Goal: Task Accomplishment & Management: Manage account settings

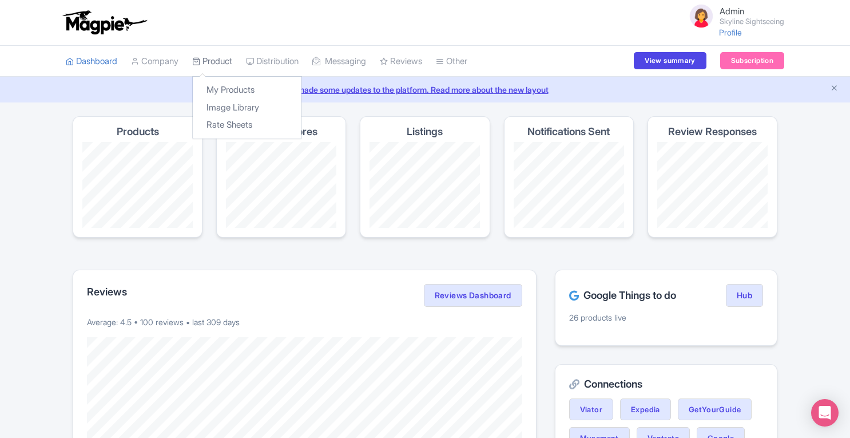
click at [219, 61] on link "Product" at bounding box center [212, 61] width 40 height 31
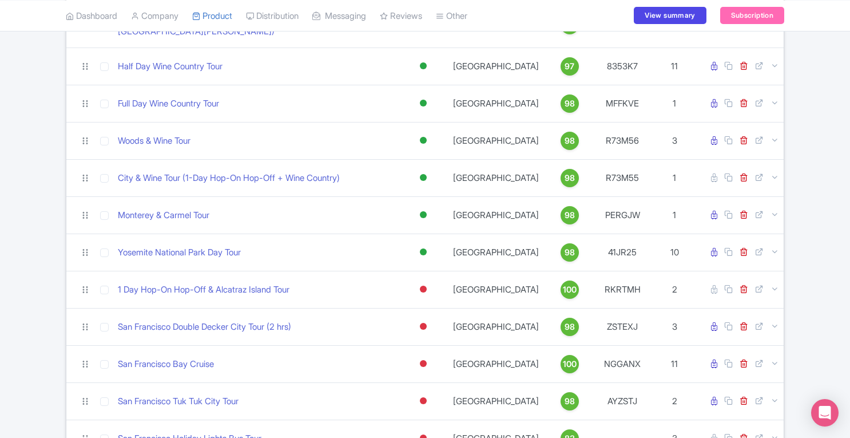
scroll to position [706, 0]
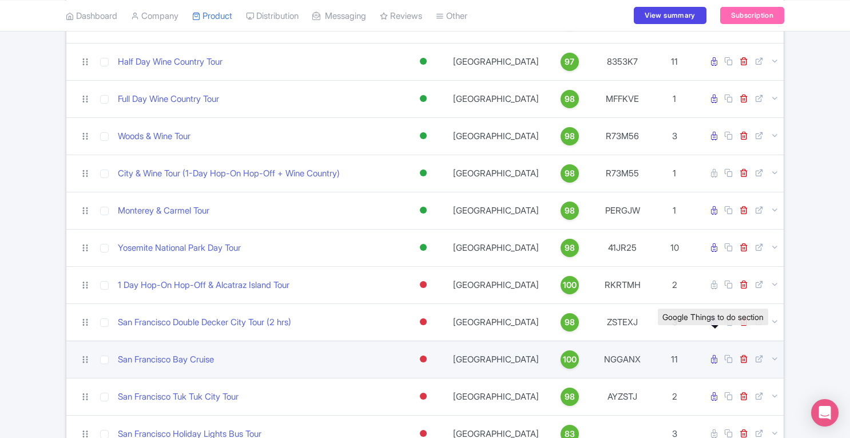
click at [716, 355] on icon at bounding box center [714, 359] width 6 height 9
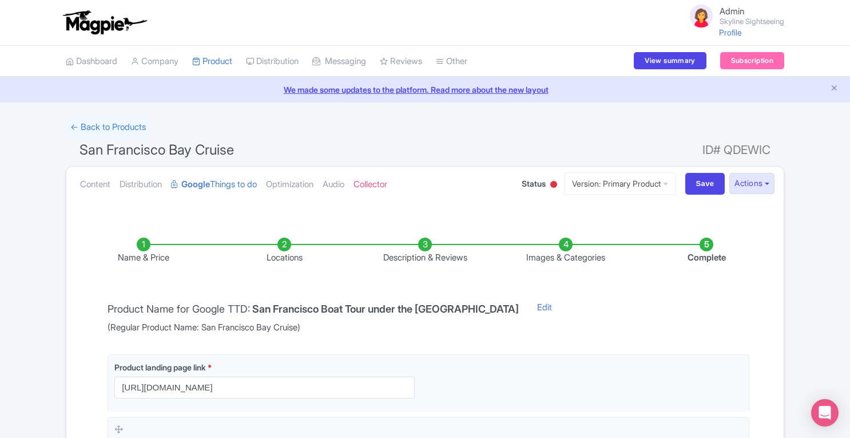
click at [282, 245] on li "Locations" at bounding box center [284, 250] width 141 height 27
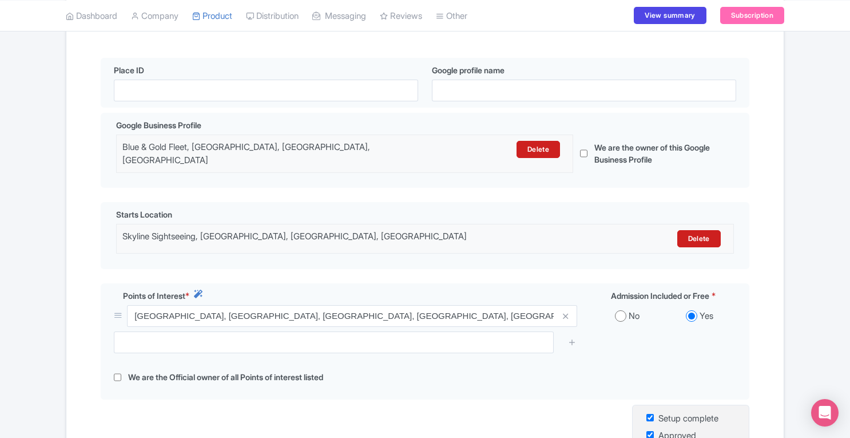
scroll to position [387, 0]
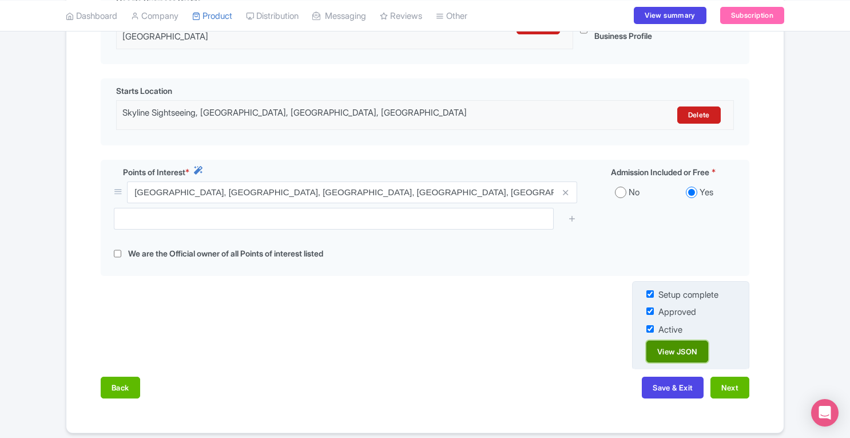
click at [679, 345] on link "View JSON" at bounding box center [678, 351] width 62 height 22
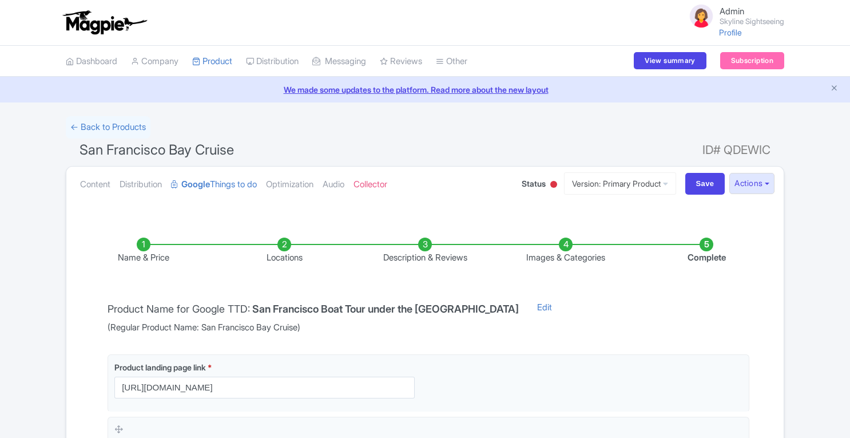
scroll to position [307, 0]
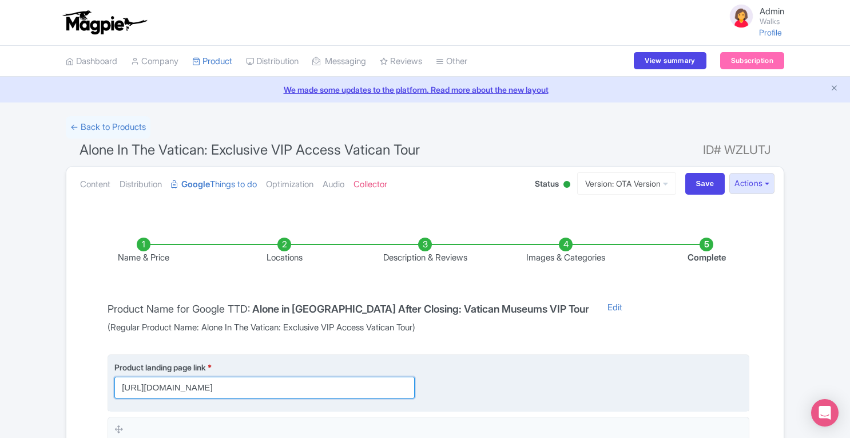
drag, startPoint x: 120, startPoint y: 386, endPoint x: 375, endPoint y: 380, distance: 255.2
click at [375, 380] on input "https://www.walksofitaly.com/vatican-tours/vatican-after-hours-tour?utm_source=…" at bounding box center [264, 387] width 300 height 22
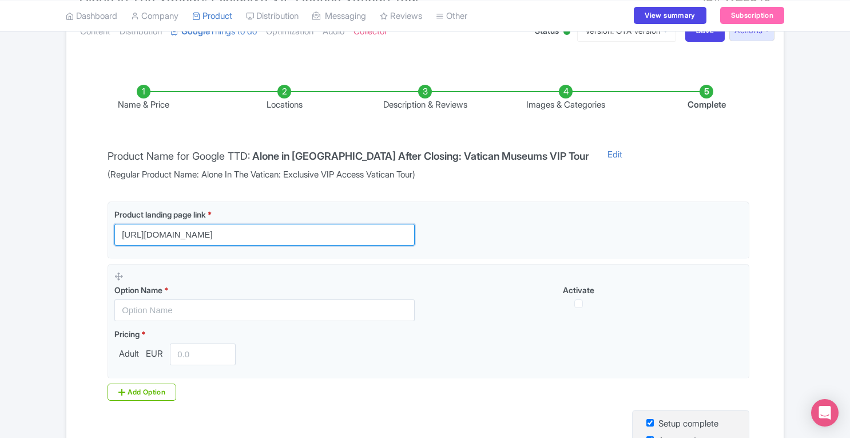
scroll to position [160, 0]
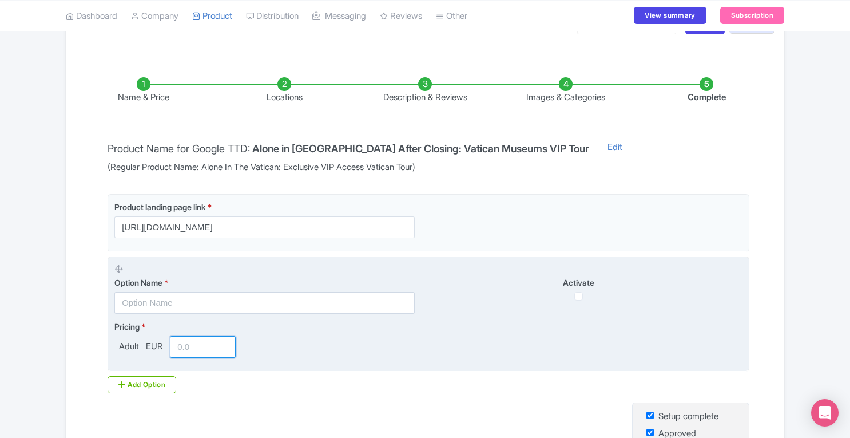
click at [189, 347] on input "number" at bounding box center [203, 347] width 66 height 22
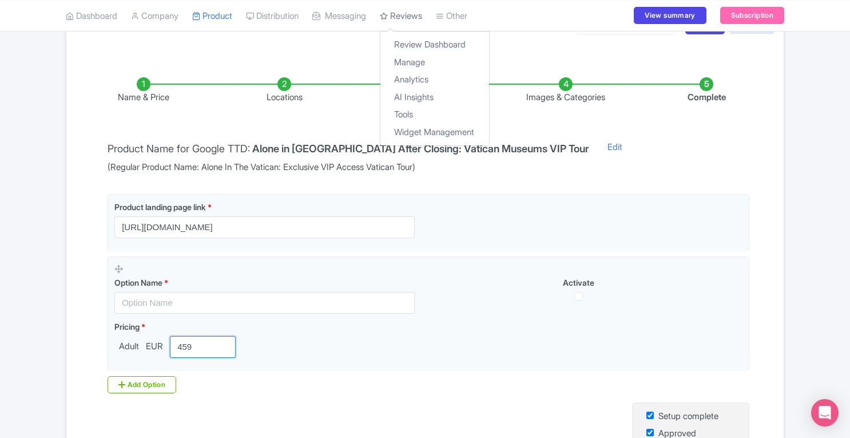
type input "459"
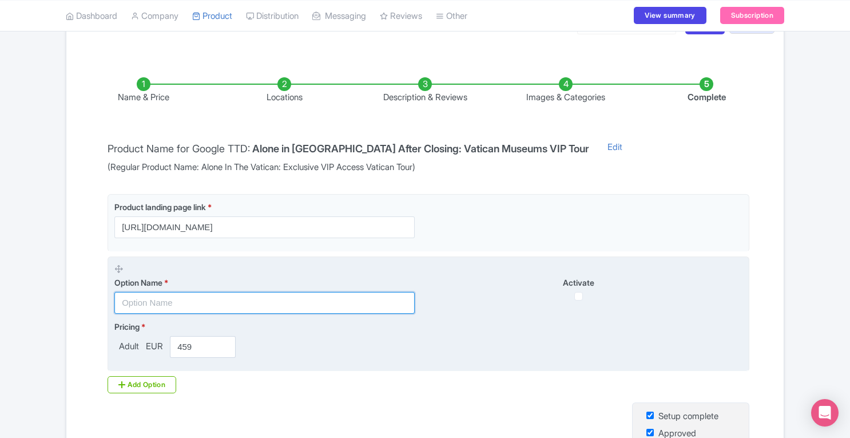
click at [215, 303] on input "text" at bounding box center [264, 303] width 300 height 22
paste input "Alone in the [GEOGRAPHIC_DATA]"
type input "Alone in the [GEOGRAPHIC_DATA]"
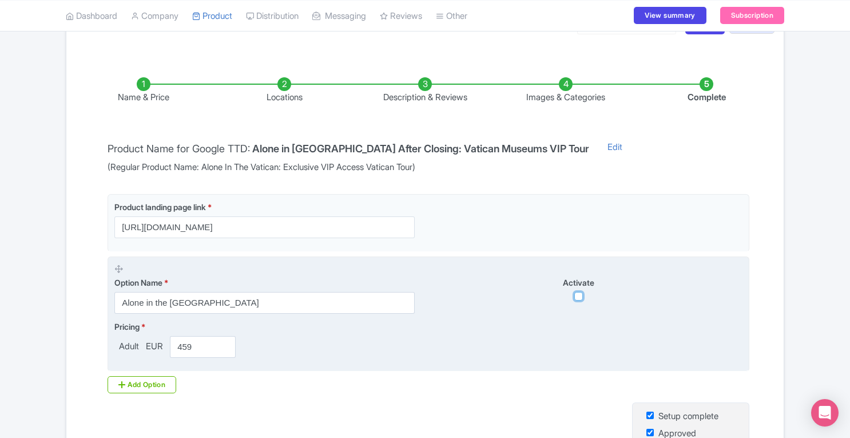
click at [578, 294] on input "checkbox" at bounding box center [578, 296] width 9 height 9
checkbox input "true"
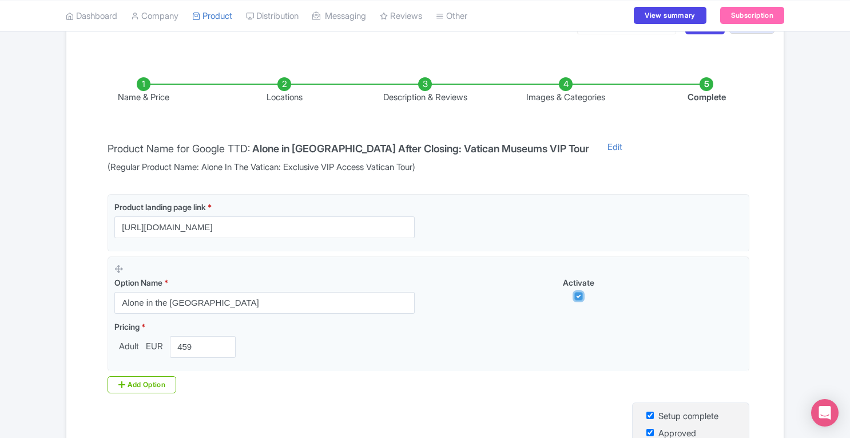
scroll to position [307, 0]
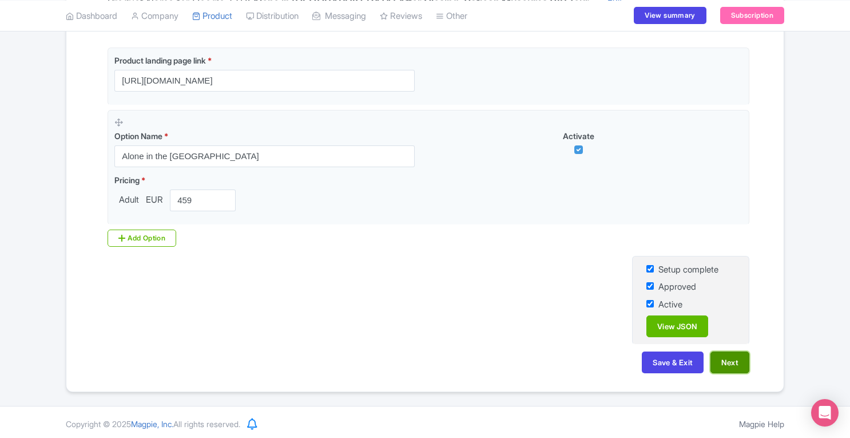
click at [731, 355] on button "Next" at bounding box center [730, 362] width 39 height 22
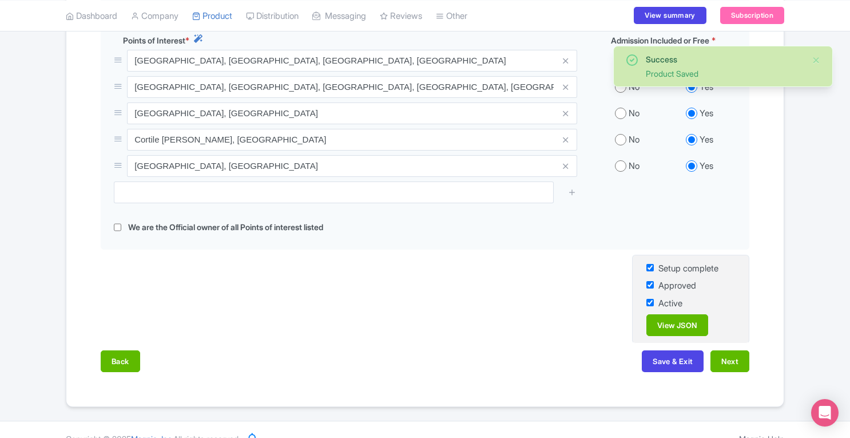
scroll to position [526, 0]
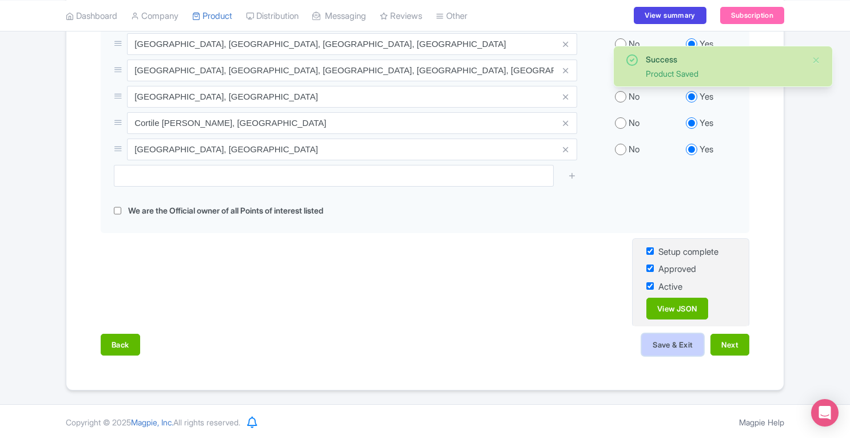
click at [664, 347] on button "Save & Exit" at bounding box center [673, 345] width 62 height 22
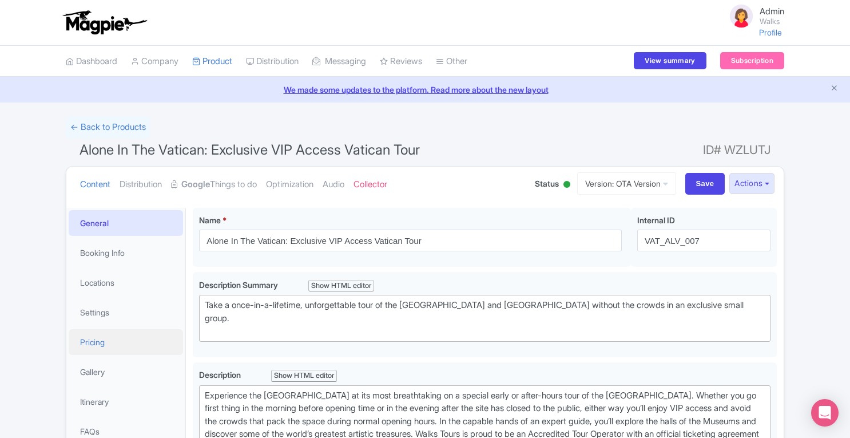
click at [117, 346] on link "Pricing" at bounding box center [126, 342] width 114 height 26
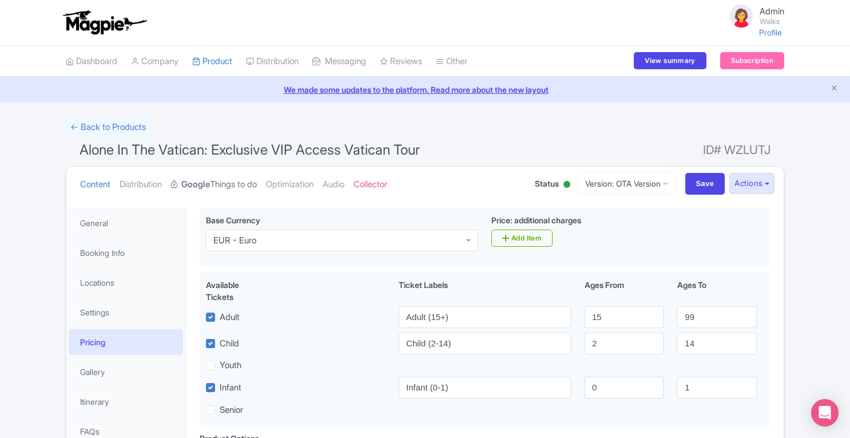
click at [223, 184] on link "Google Things to do" at bounding box center [214, 185] width 86 height 36
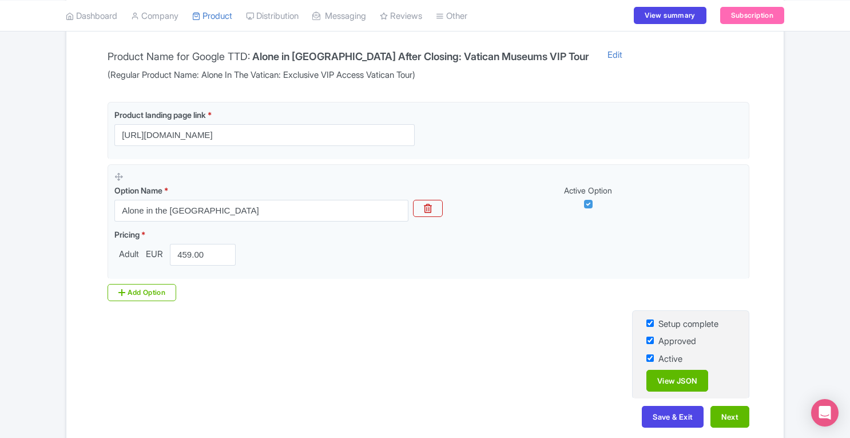
scroll to position [259, 0]
